Goal: Task Accomplishment & Management: Manage account settings

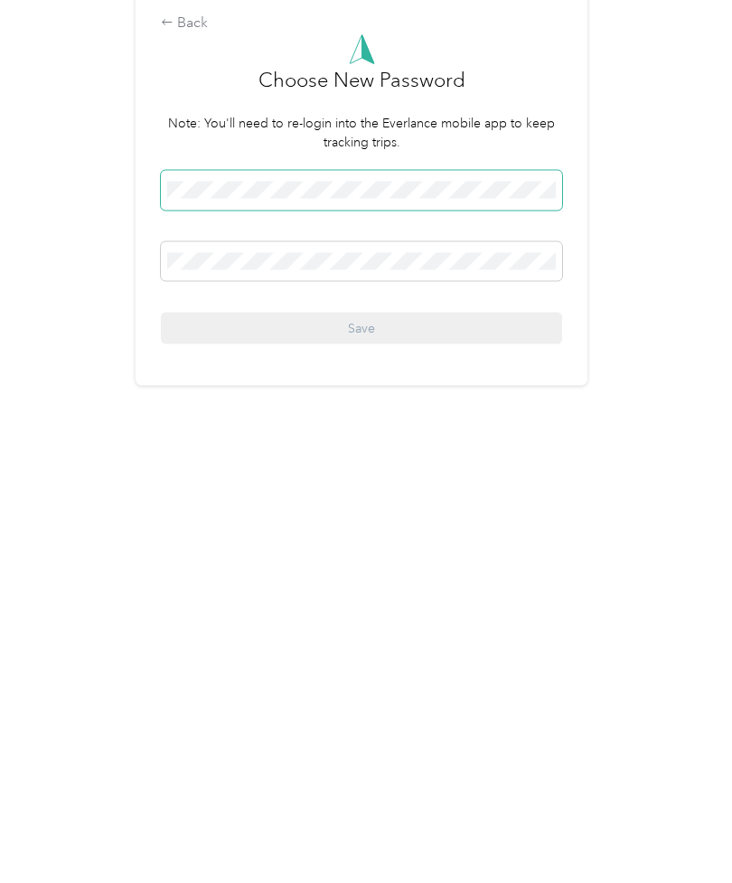
scroll to position [3, 0]
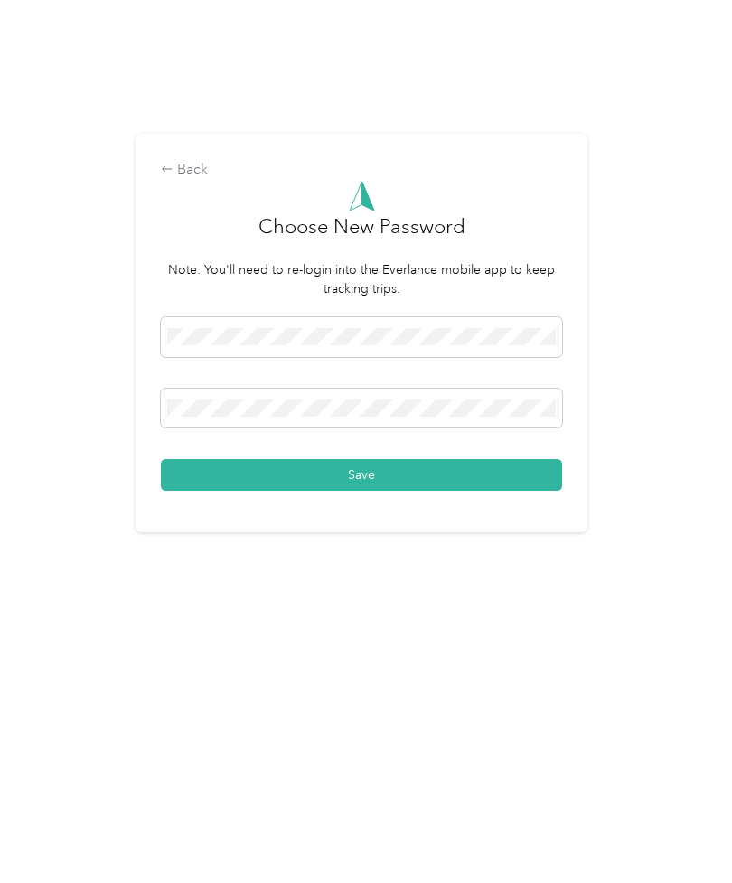
click at [381, 565] on button "Save" at bounding box center [361, 581] width 401 height 32
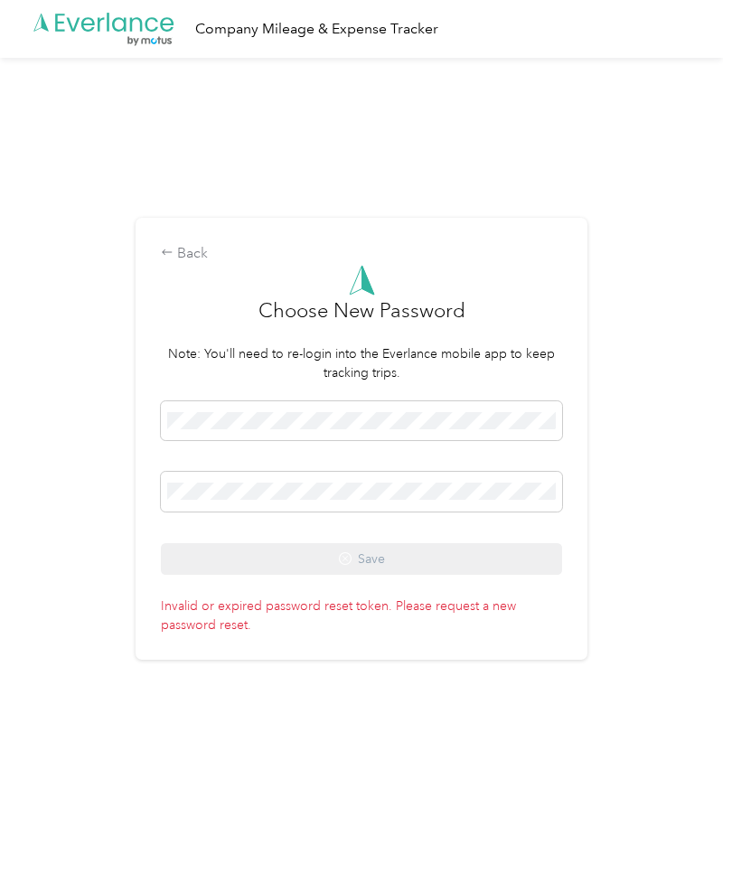
click at [325, 633] on p "Invalid or expired password reset token. Please request a new password reset." at bounding box center [361, 612] width 401 height 44
click at [471, 632] on p "Invalid or expired password reset token. Please request a new password reset." at bounding box center [361, 612] width 401 height 44
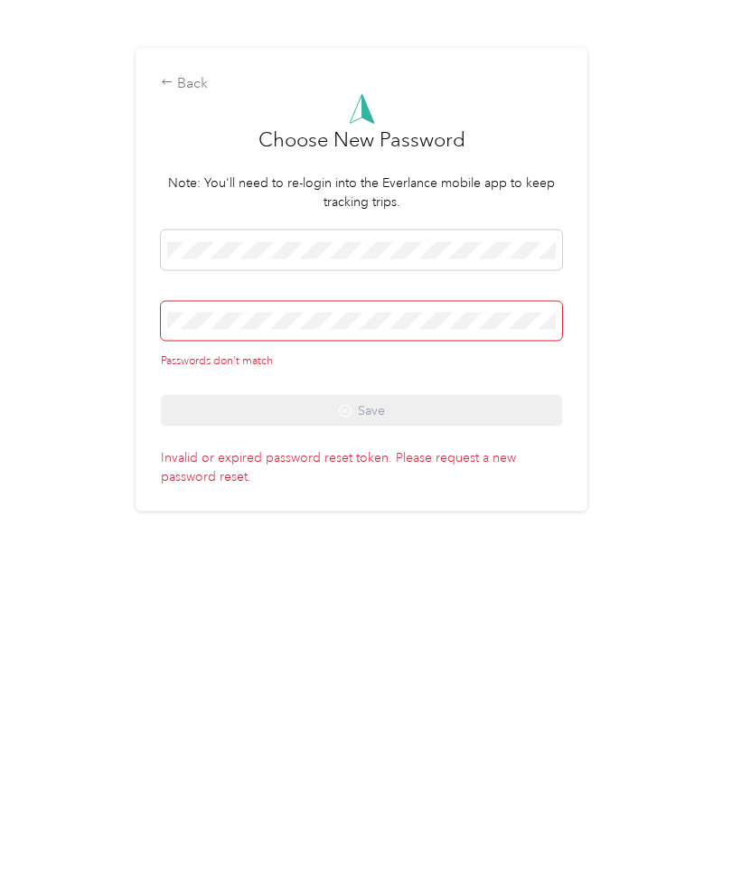
click at [419, 440] on div "Passwords don't match Save" at bounding box center [361, 488] width 401 height 196
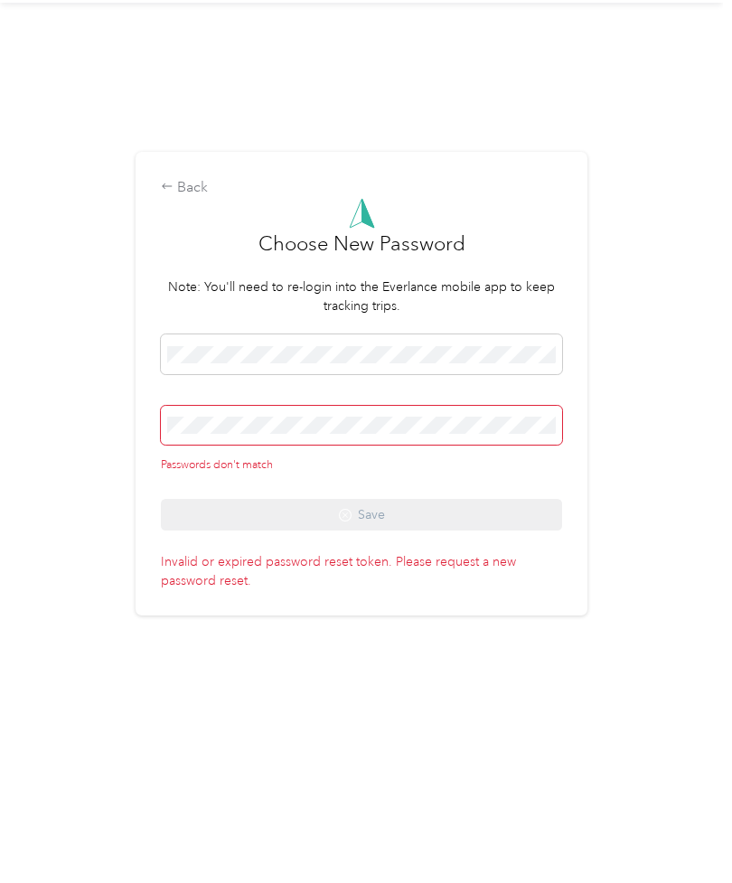
click at [437, 542] on div "Passwords don't match Save" at bounding box center [361, 488] width 401 height 196
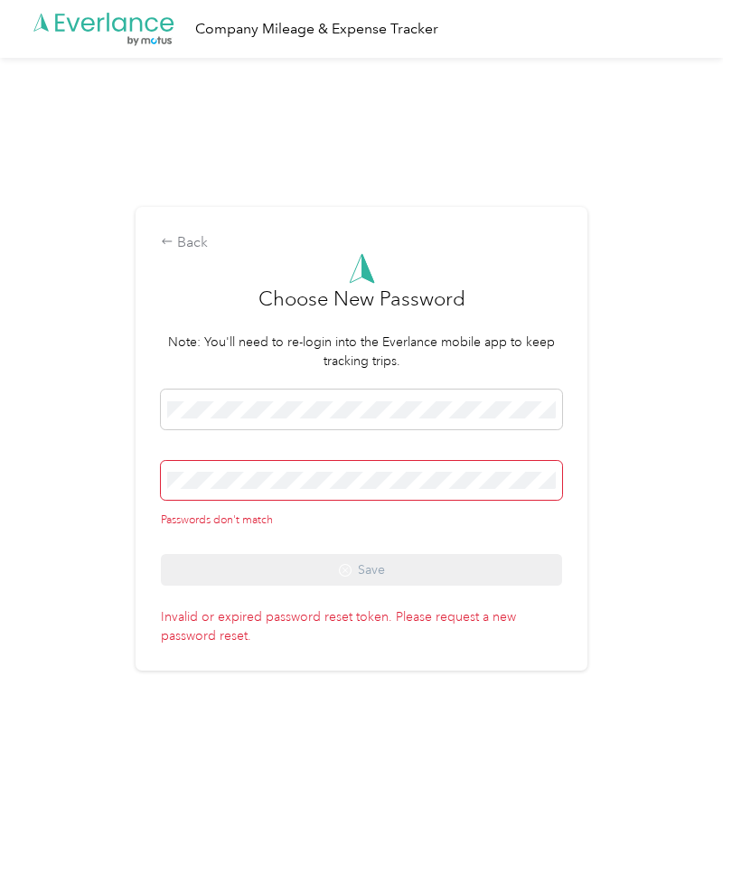
scroll to position [0, 0]
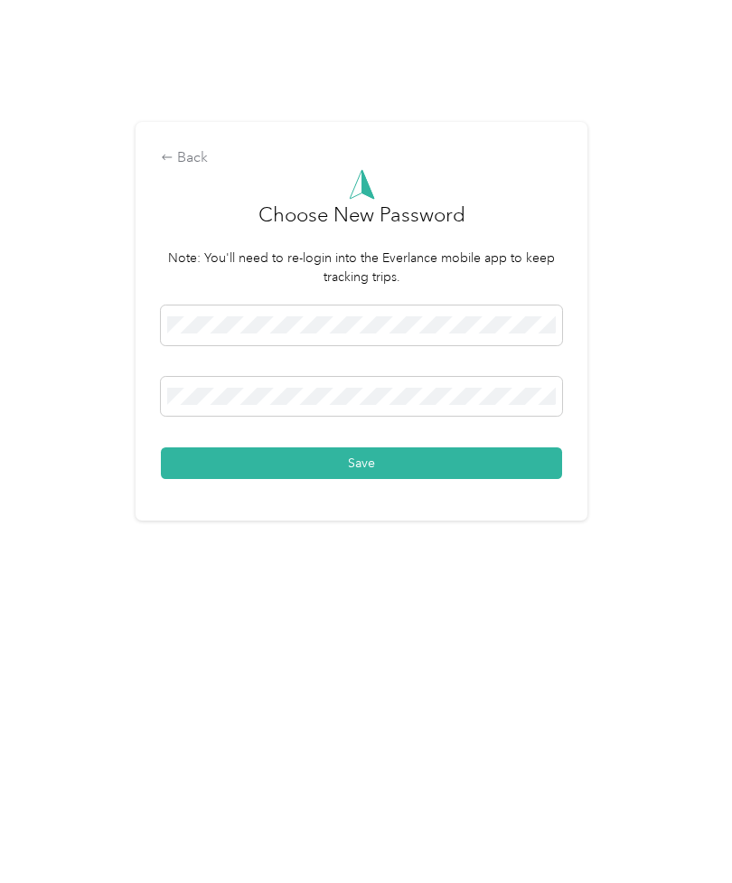
click at [363, 565] on button "Save" at bounding box center [361, 581] width 401 height 32
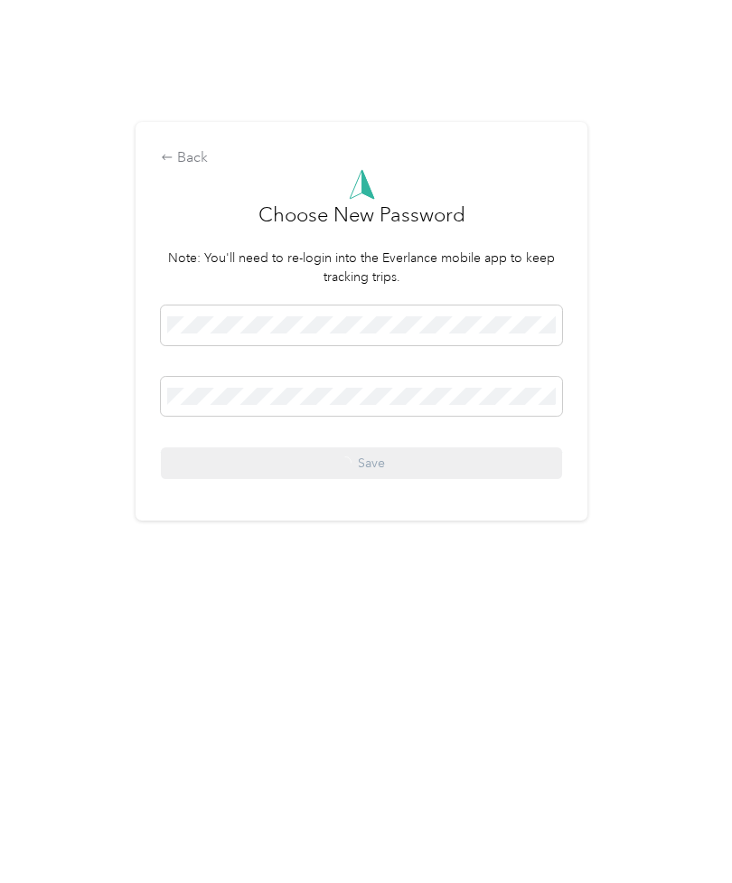
scroll to position [3, 0]
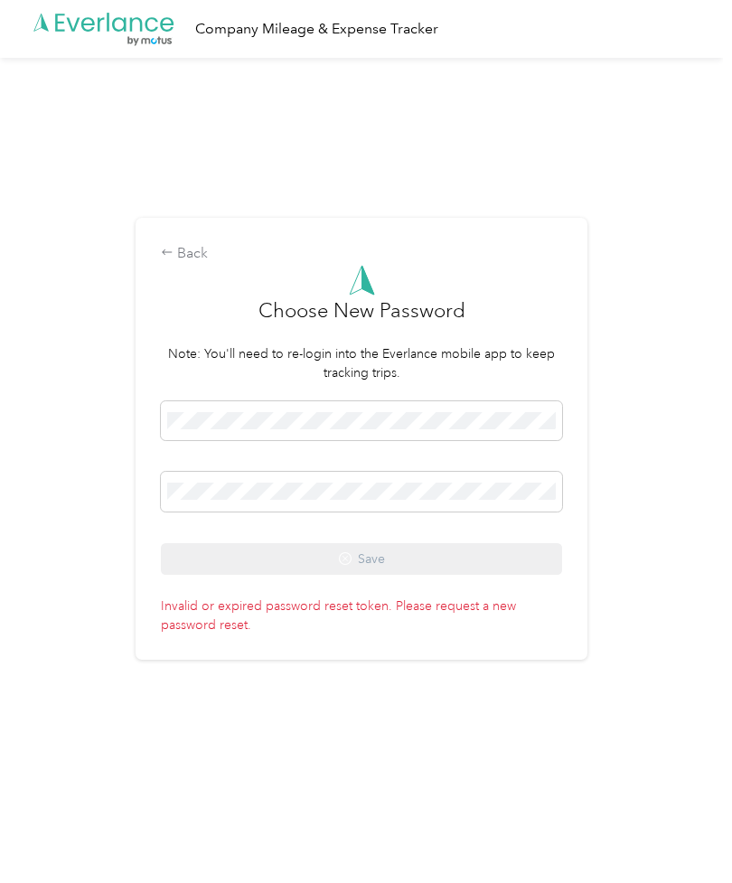
click at [451, 634] on p "Invalid or expired password reset token. Please request a new password reset." at bounding box center [361, 612] width 401 height 44
click at [440, 634] on p "Invalid or expired password reset token. Please request a new password reset." at bounding box center [361, 612] width 401 height 44
click at [258, 634] on p "Invalid or expired password reset token. Please request a new password reset." at bounding box center [361, 612] width 401 height 44
click at [198, 265] on div "Back" at bounding box center [361, 254] width 401 height 22
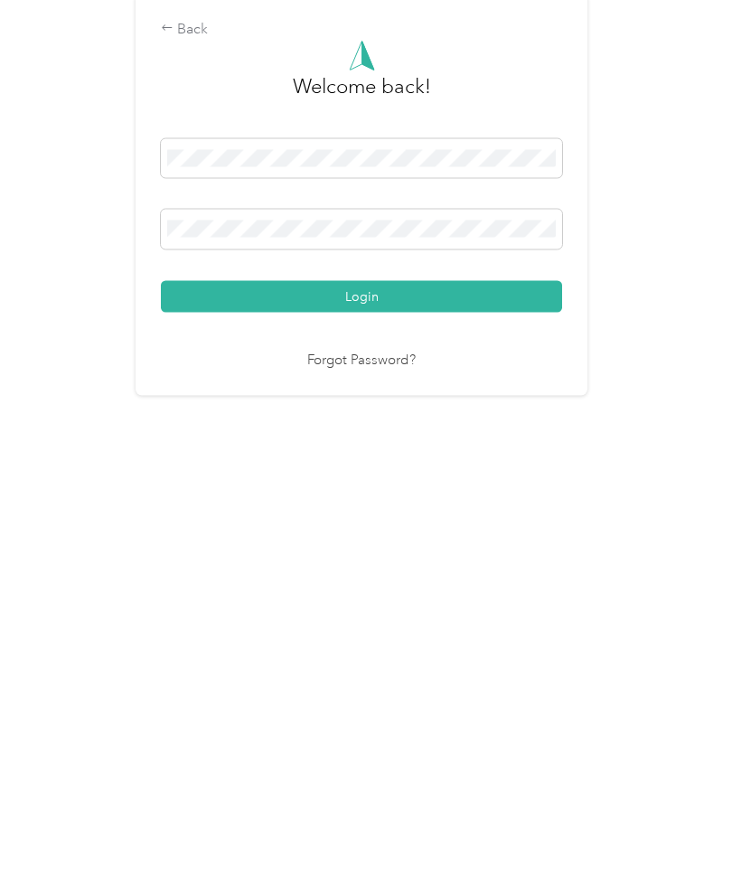
click at [384, 595] on link "Forgot Password?" at bounding box center [361, 605] width 108 height 21
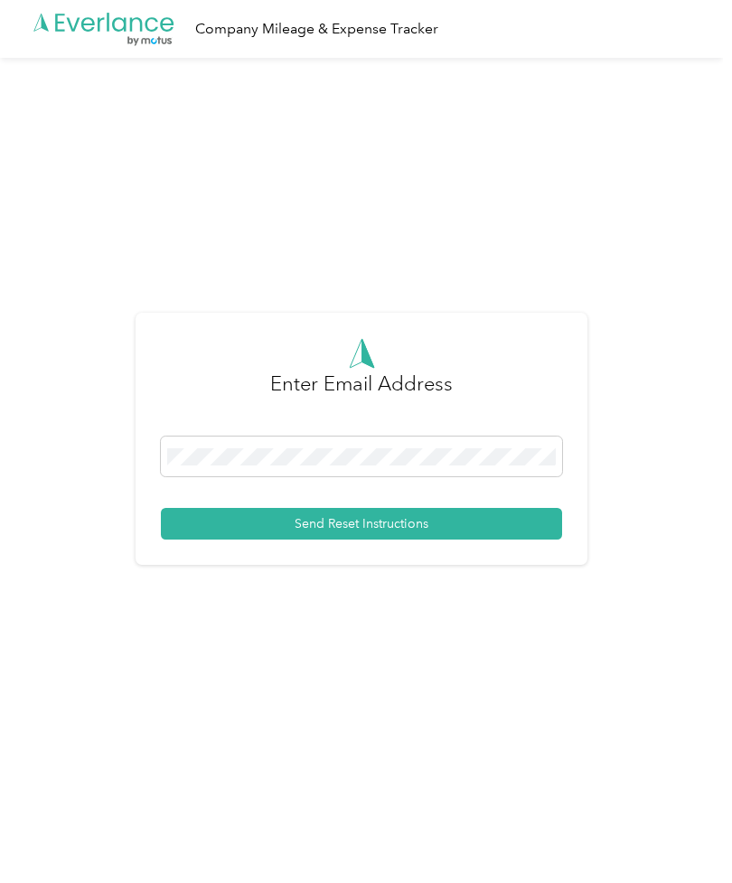
click at [441, 540] on button "Send Reset Instructions" at bounding box center [361, 524] width 401 height 32
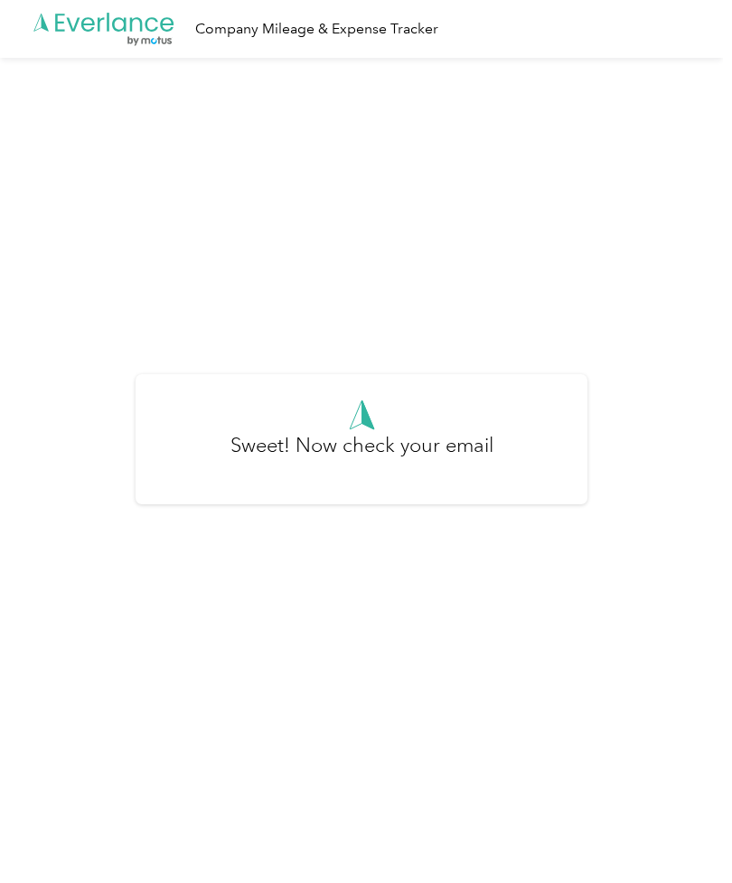
click at [425, 467] on h3 "Sweet! Now check your email" at bounding box center [361, 454] width 263 height 49
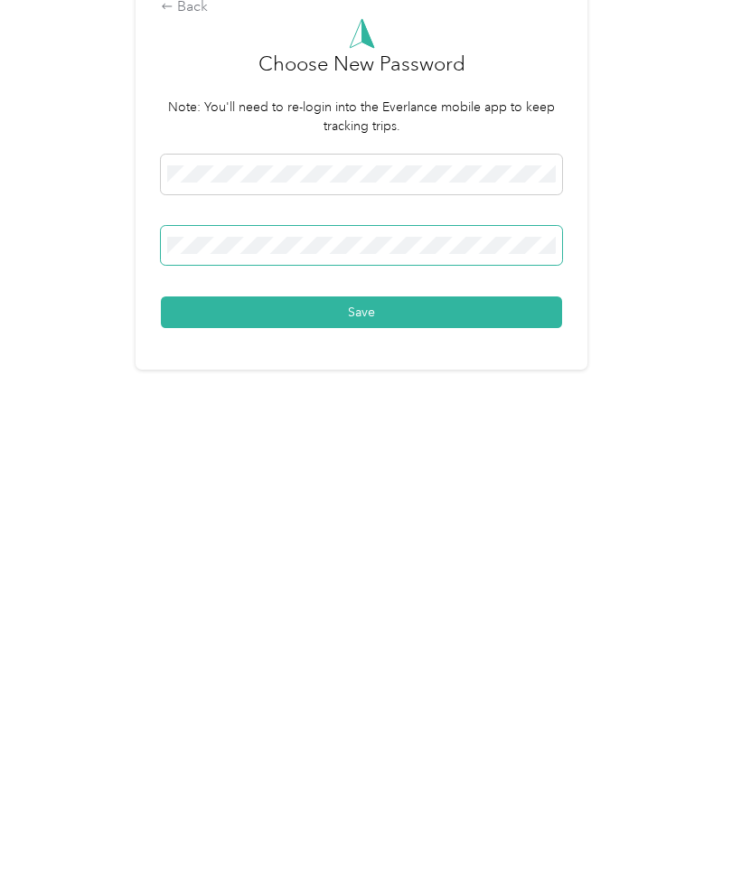
scroll to position [3, 0]
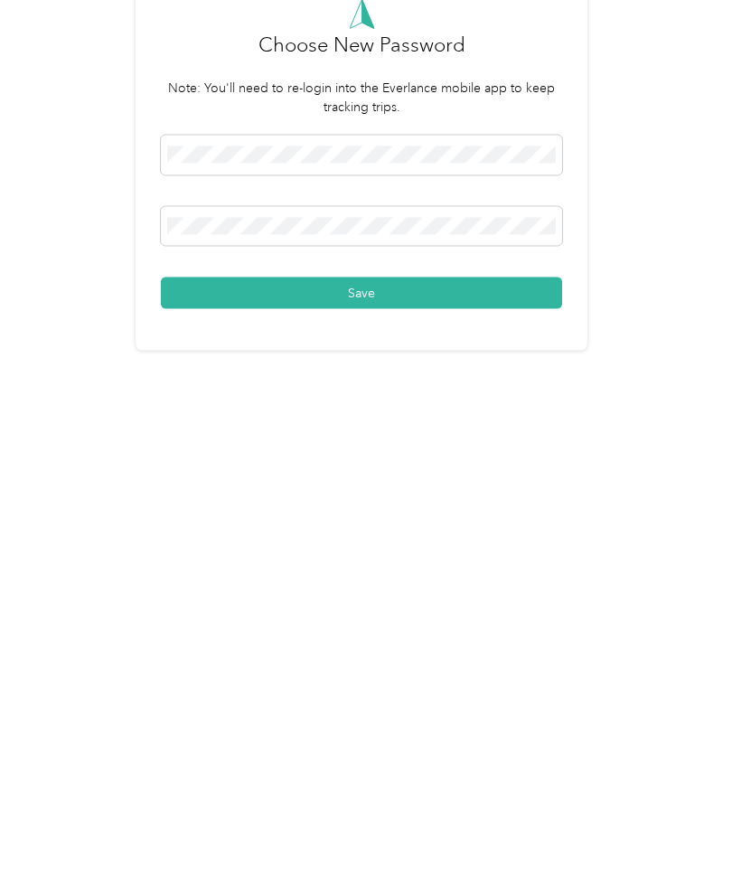
click at [375, 565] on button "Save" at bounding box center [361, 581] width 401 height 32
